Goal: Information Seeking & Learning: Learn about a topic

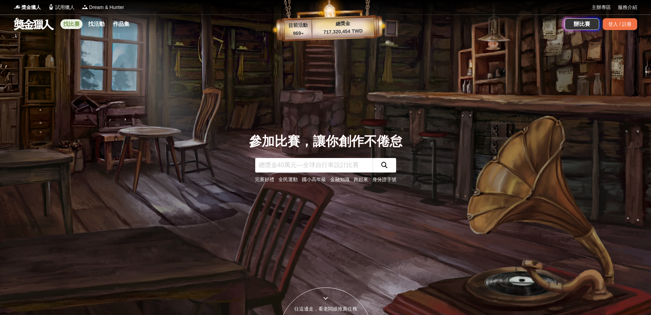
click at [73, 26] on link "找比賽" at bounding box center [71, 24] width 22 height 10
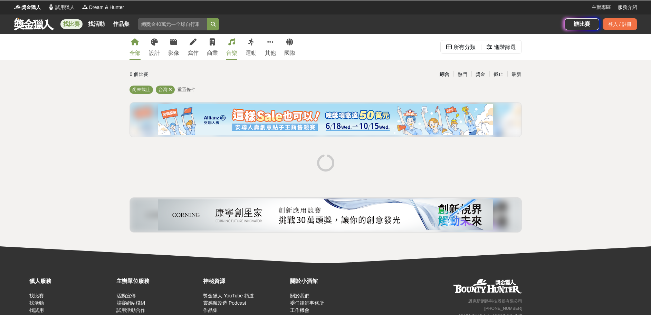
click at [232, 42] on icon at bounding box center [231, 42] width 7 height 7
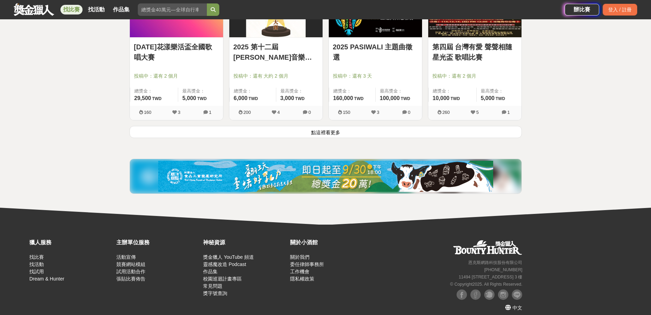
scroll to position [911, 0]
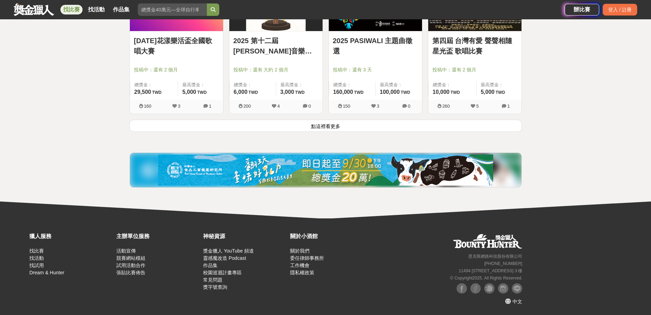
click at [326, 129] on button "點這裡看更多" at bounding box center [325, 126] width 392 height 12
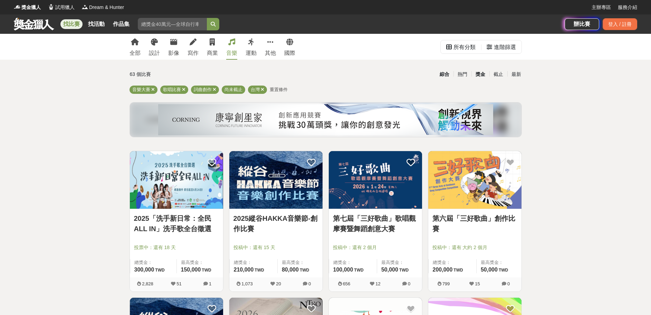
click at [481, 76] on div "獎金" at bounding box center [480, 74] width 18 height 12
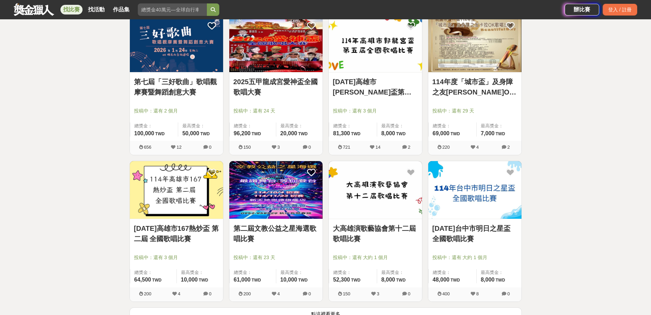
scroll to position [735, 0]
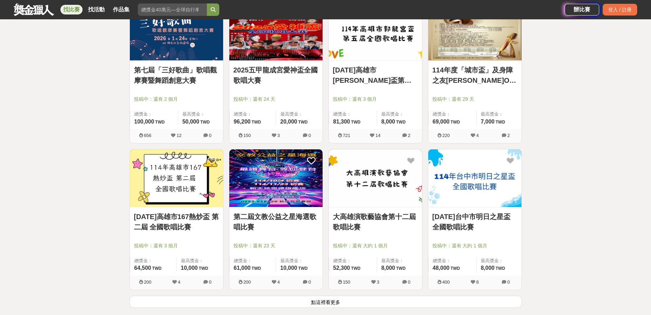
click at [323, 302] on button "點這裡看更多" at bounding box center [325, 302] width 392 height 12
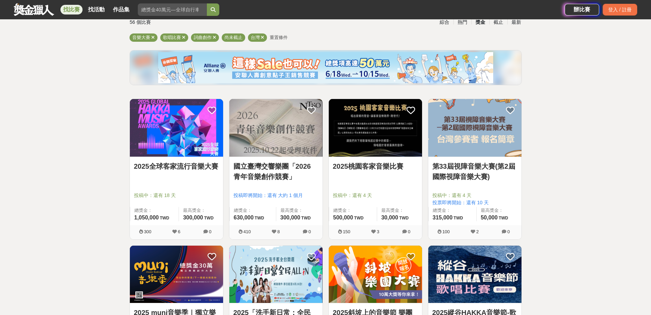
scroll to position [47, 0]
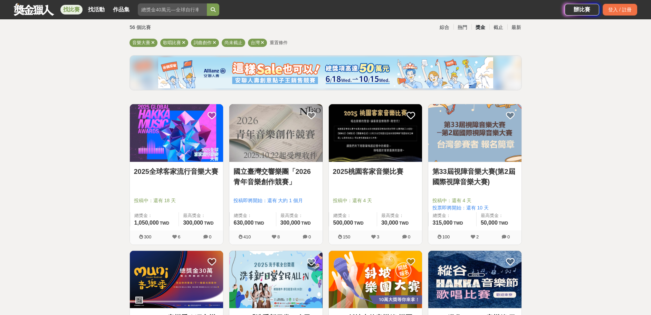
click at [180, 133] on img at bounding box center [176, 133] width 93 height 58
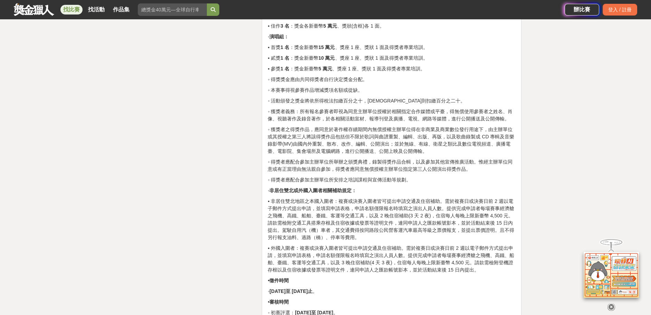
scroll to position [1135, 0]
